Goal: Navigation & Orientation: Find specific page/section

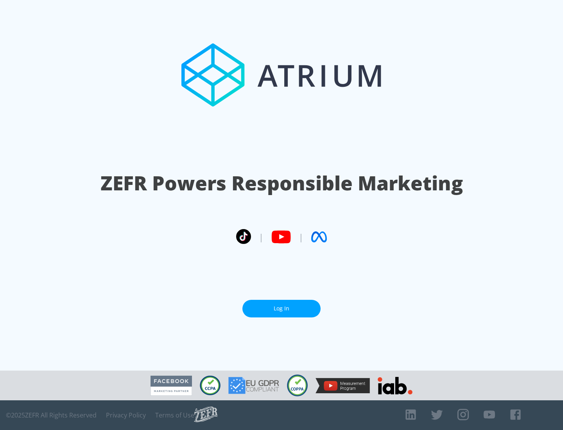
click at [281, 305] on link "Log In" at bounding box center [281, 309] width 78 height 18
